Goal: Transaction & Acquisition: Purchase product/service

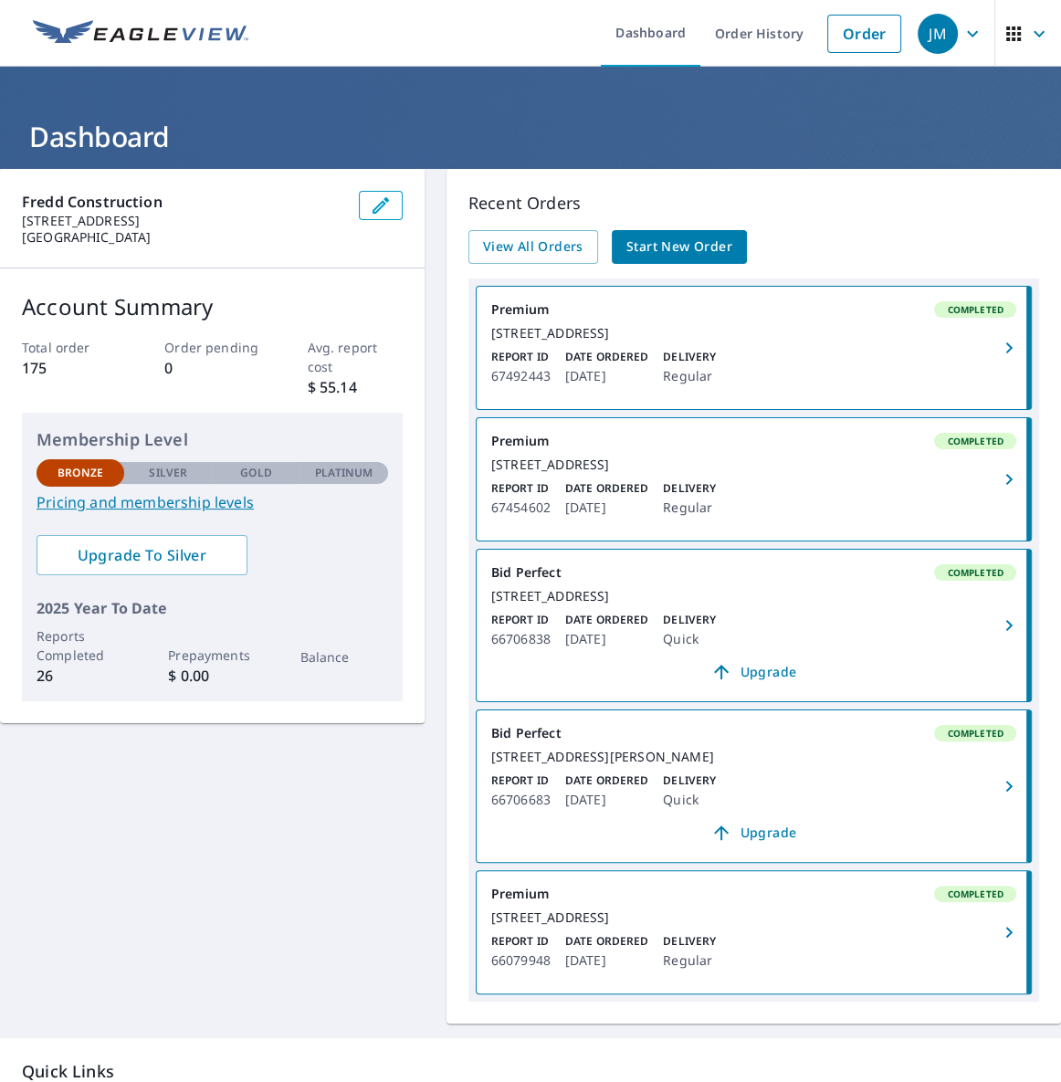
click at [224, 509] on link "Pricing and membership levels" at bounding box center [212, 502] width 351 height 22
click at [881, 39] on link "Order" at bounding box center [864, 34] width 74 height 38
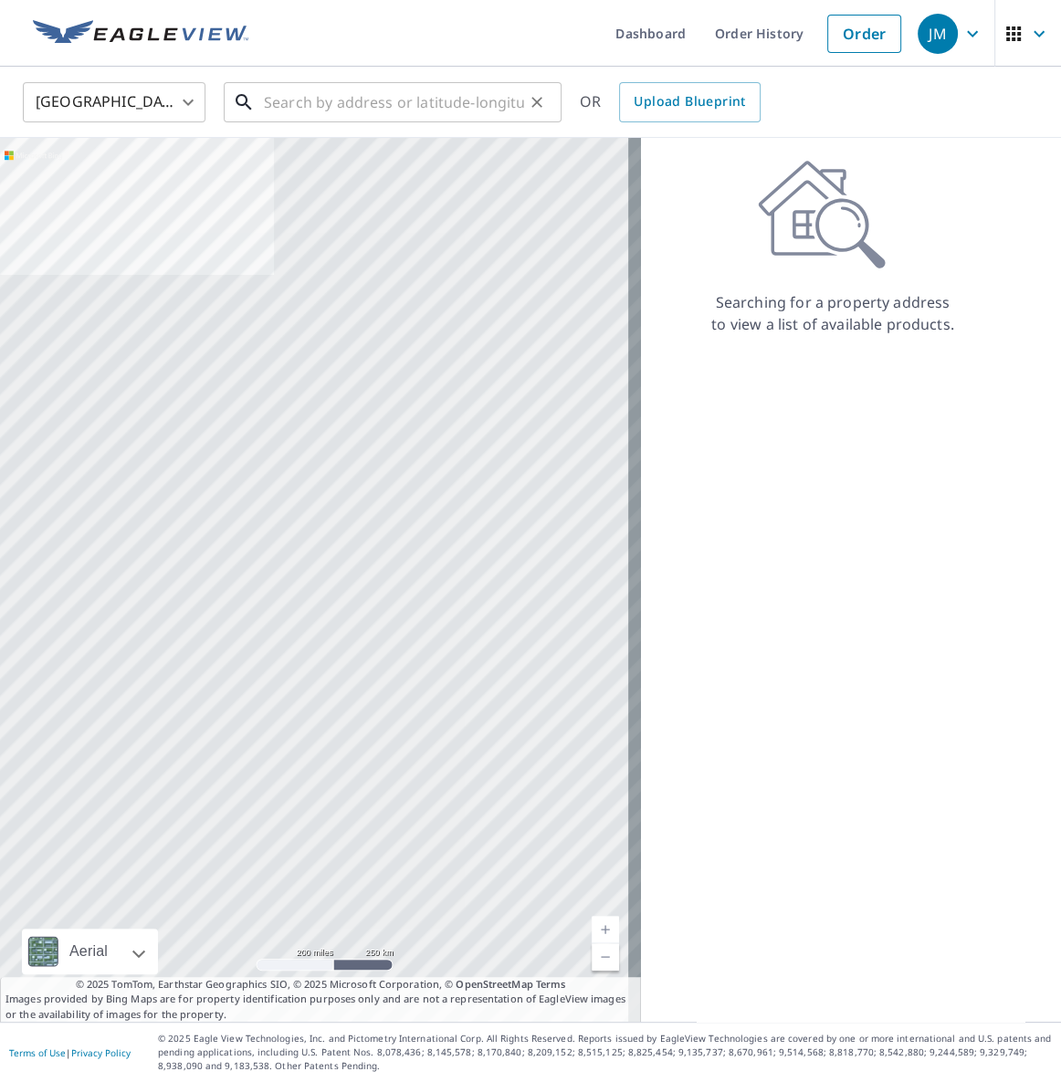
click at [360, 120] on input "text" at bounding box center [394, 102] width 260 height 51
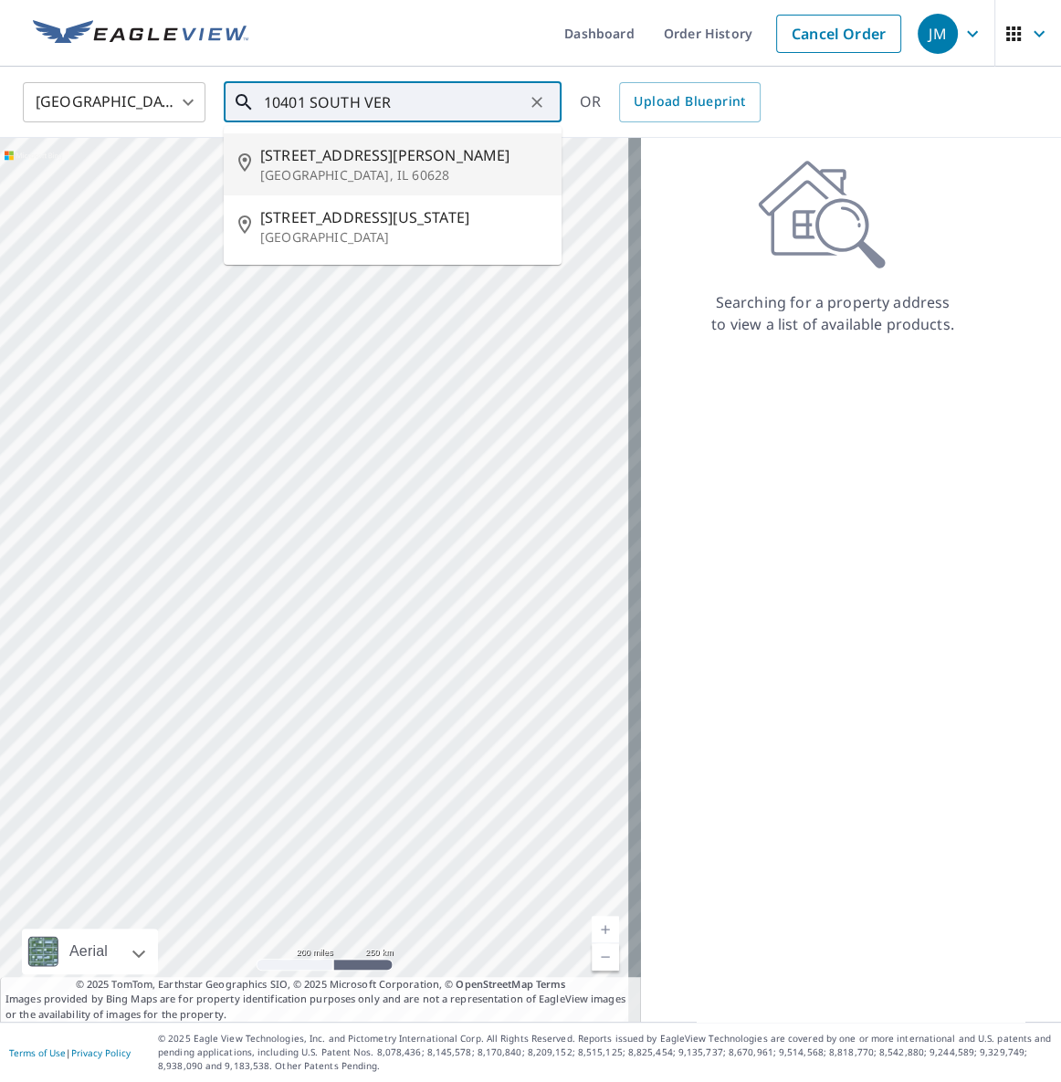
click at [329, 144] on span "[STREET_ADDRESS][PERSON_NAME]" at bounding box center [403, 155] width 287 height 22
type input "[STREET_ADDRESS][PERSON_NAME]"
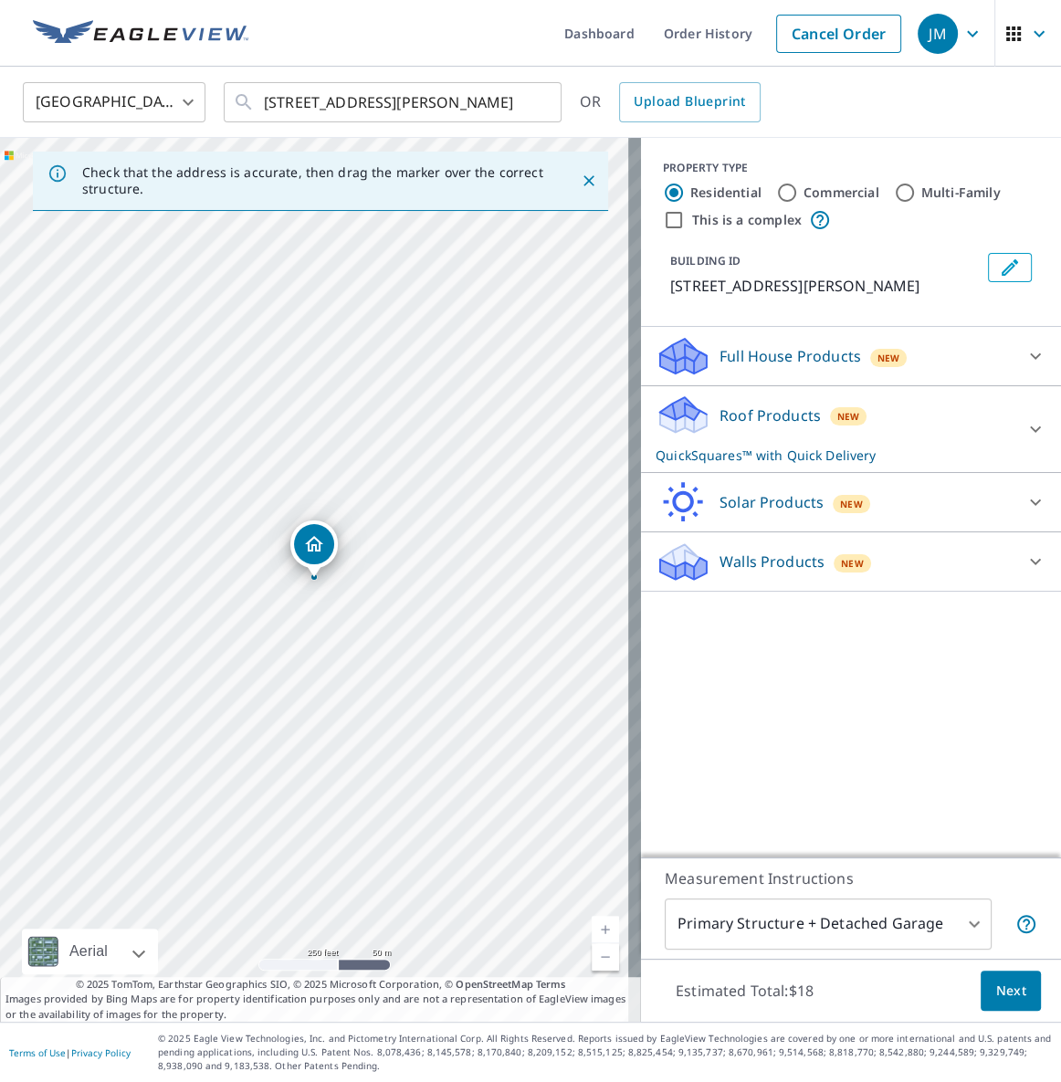
click at [685, 432] on icon at bounding box center [682, 414] width 55 height 43
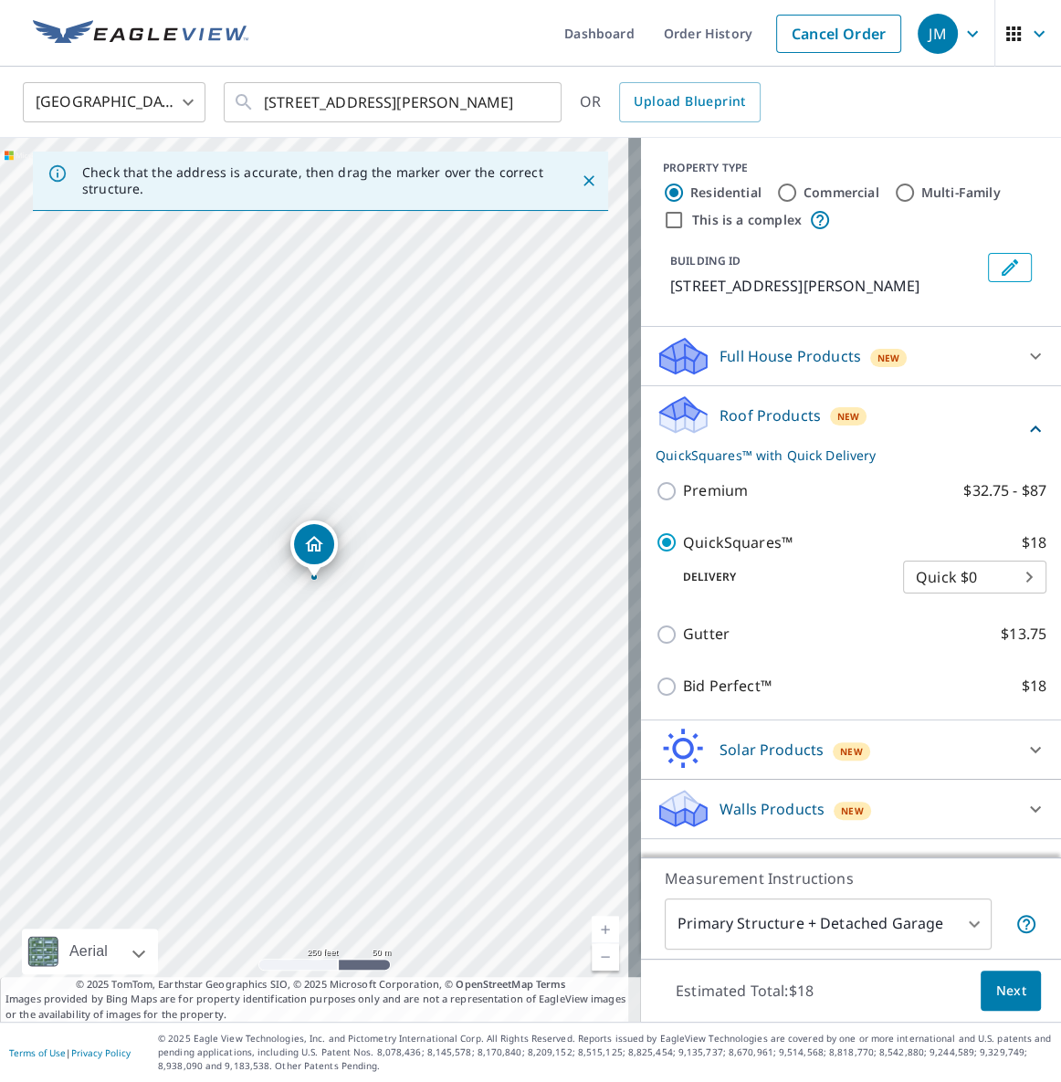
click at [917, 580] on body "JM JM Dashboard Order History Cancel Order JM [GEOGRAPHIC_DATA] US ​ [STREET_AD…" at bounding box center [530, 541] width 1061 height 1082
click at [917, 580] on li "Quick $0" at bounding box center [961, 577] width 143 height 33
click at [1006, 1003] on button "Next" at bounding box center [1010, 990] width 60 height 41
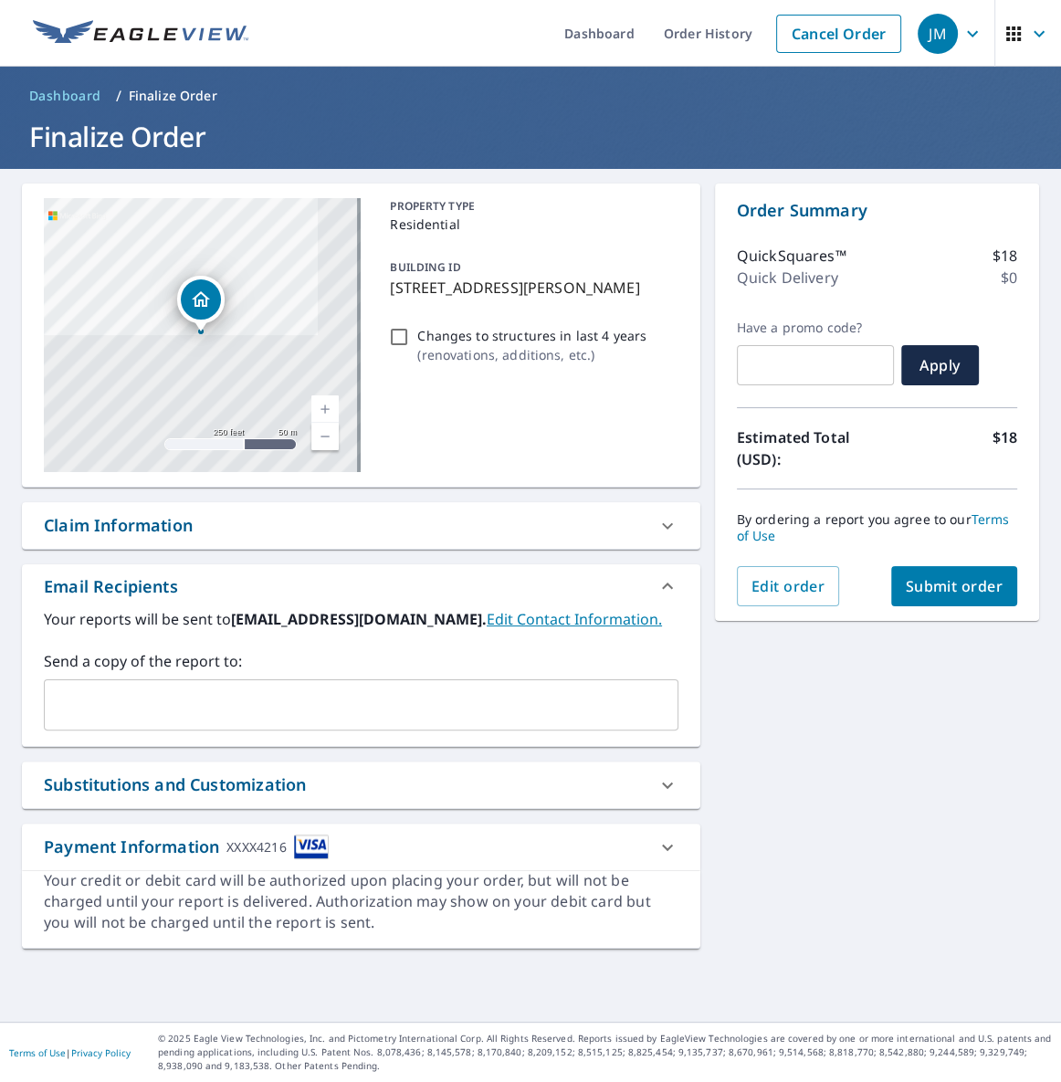
click at [914, 589] on span "Submit order" at bounding box center [954, 586] width 98 height 20
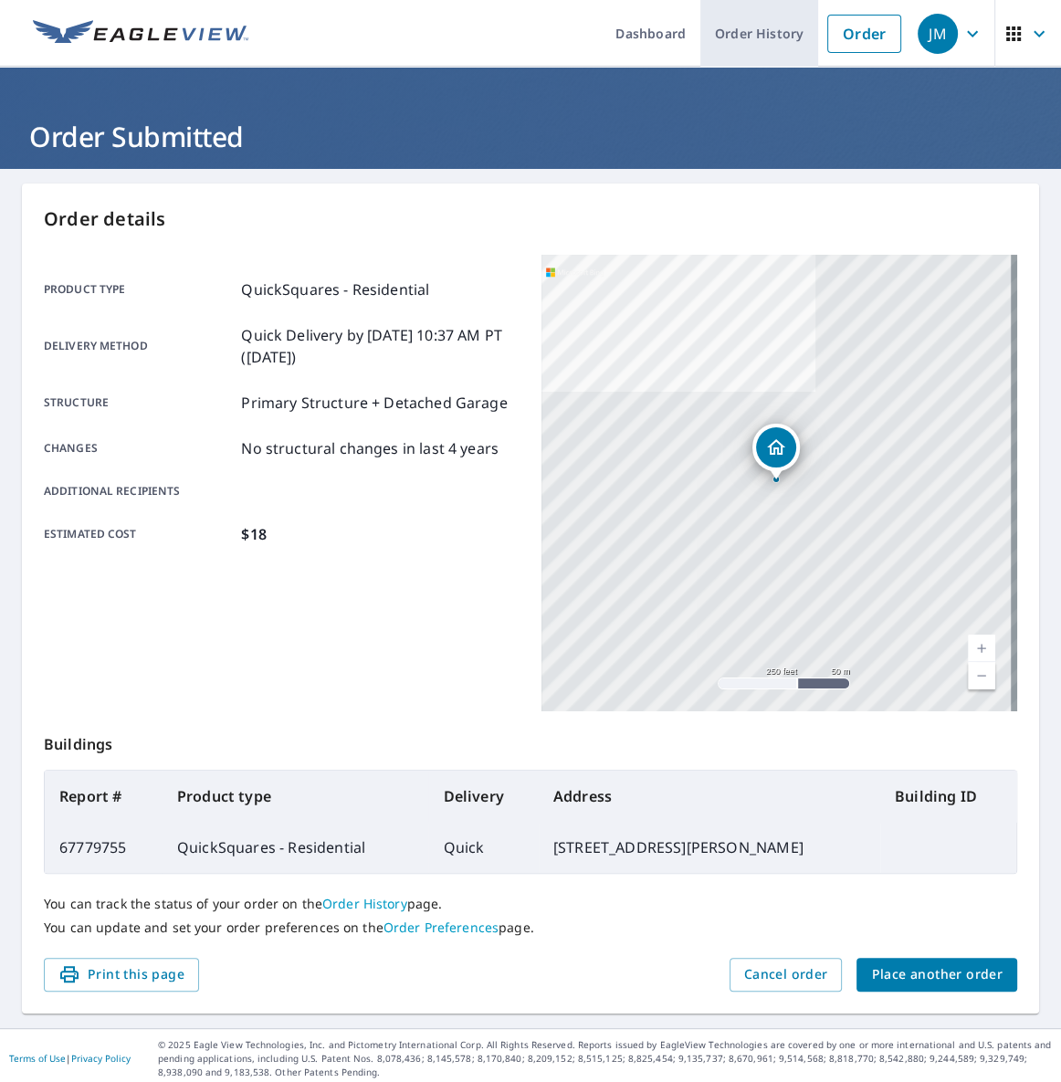
click at [726, 27] on link "Order History" at bounding box center [759, 33] width 118 height 67
